Goal: Navigation & Orientation: Find specific page/section

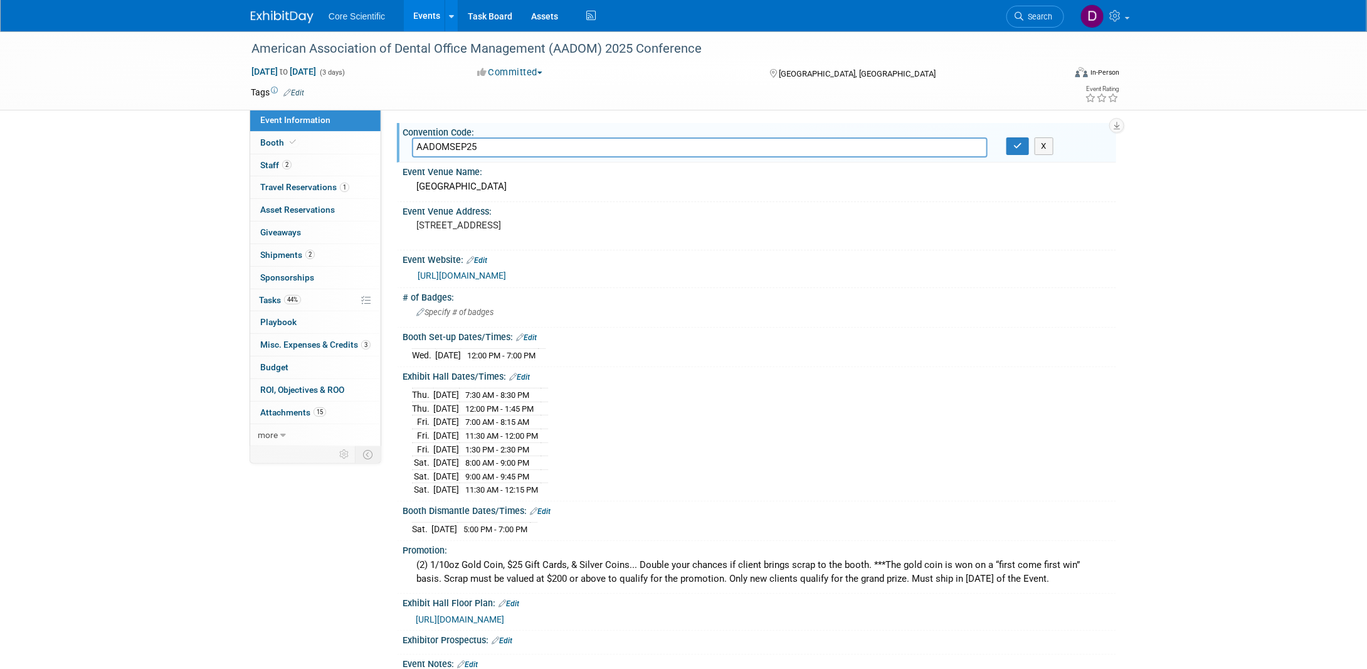
click at [484, 146] on input "AADOMSEP25" at bounding box center [700, 146] width 576 height 19
click at [267, 16] on img at bounding box center [282, 17] width 63 height 13
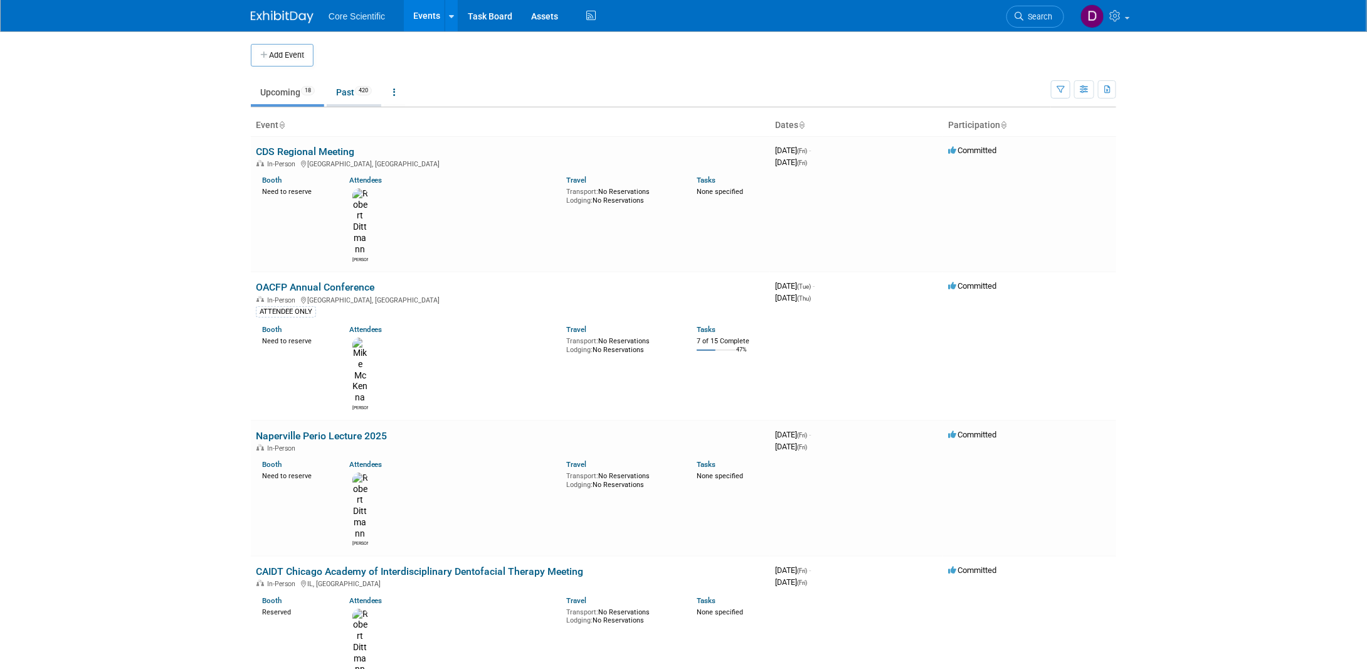
click at [349, 84] on link "Past 420" at bounding box center [354, 92] width 55 height 24
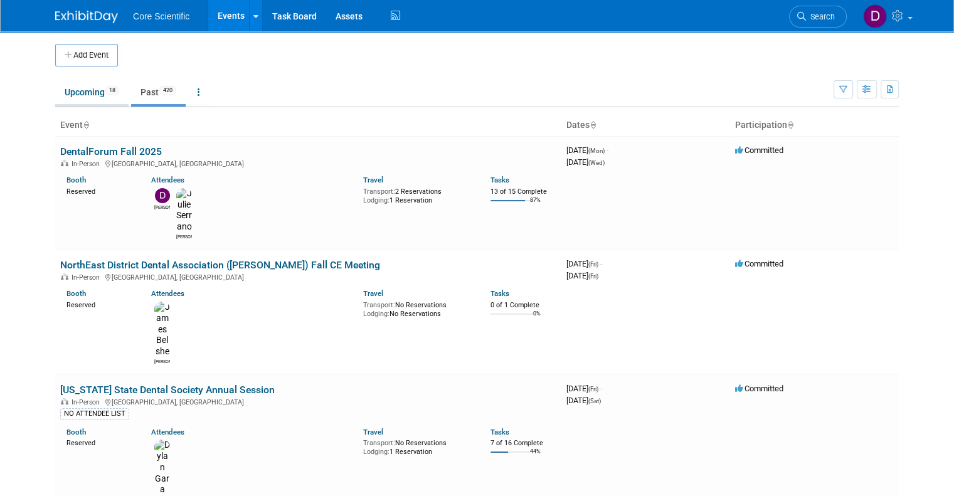
click at [75, 95] on link "Upcoming 18" at bounding box center [91, 92] width 73 height 24
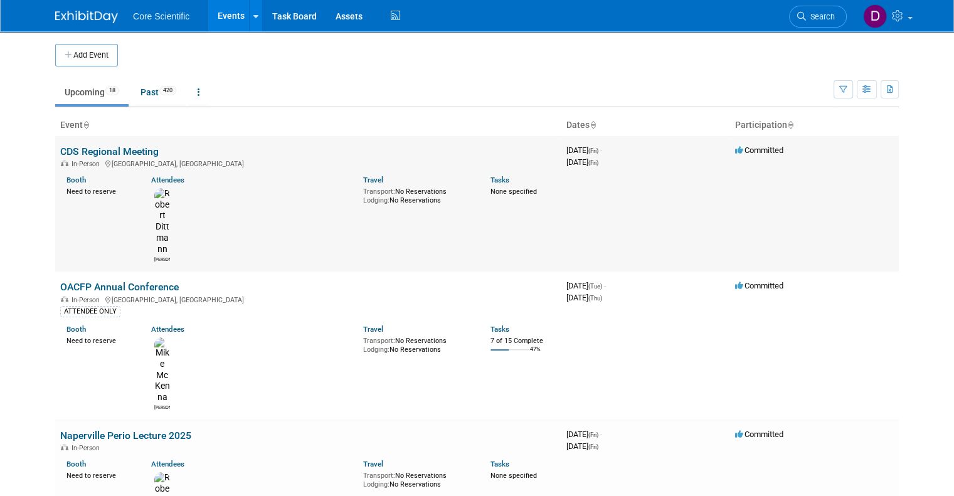
click at [123, 147] on link "CDS Regional Meeting" at bounding box center [109, 151] width 98 height 12
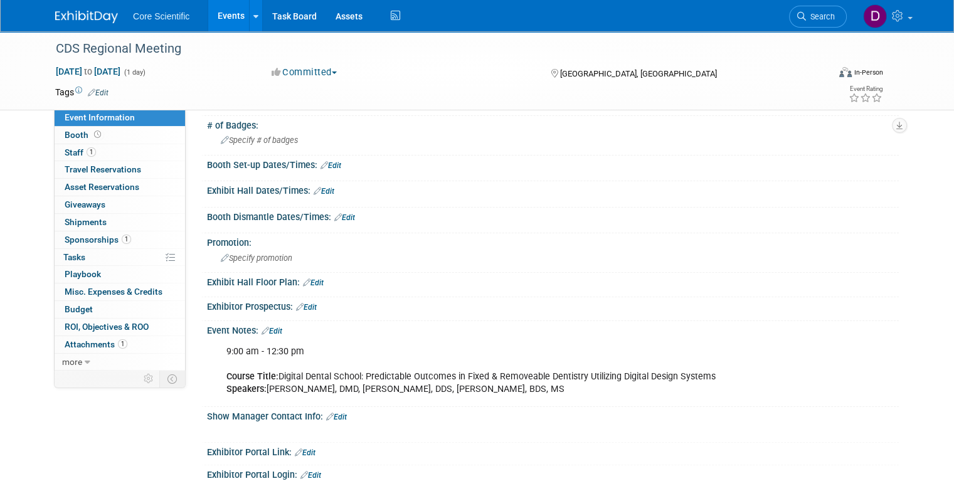
scroll to position [172, 0]
